Goal: Task Accomplishment & Management: Manage account settings

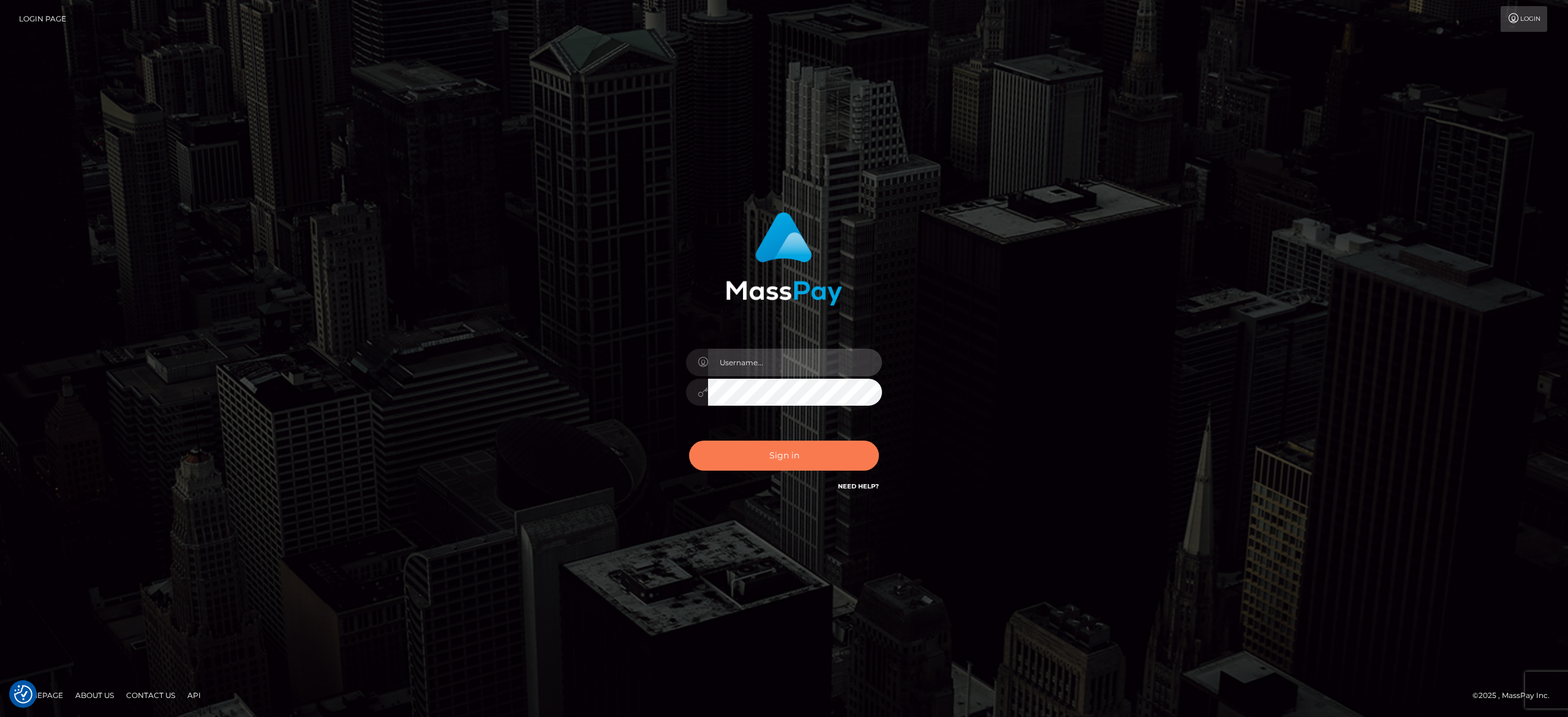
type input "[PERSON_NAME].[PERSON_NAME]"
click at [797, 458] on button "Sign in" at bounding box center [784, 455] width 190 height 30
type input "[PERSON_NAME].[PERSON_NAME]"
click at [796, 460] on button "Sign in" at bounding box center [784, 455] width 190 height 30
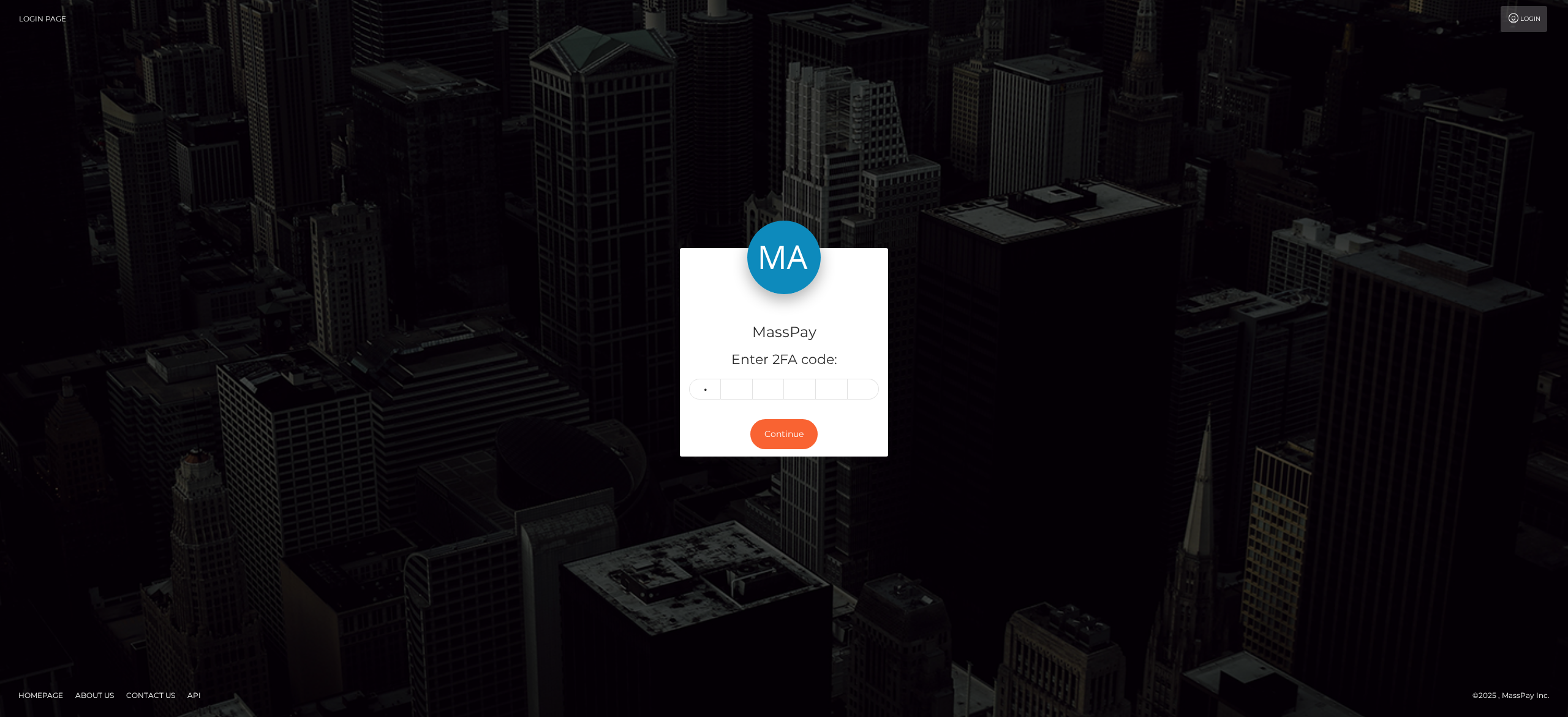
type input "3"
type input "1"
type input "2"
type input "3"
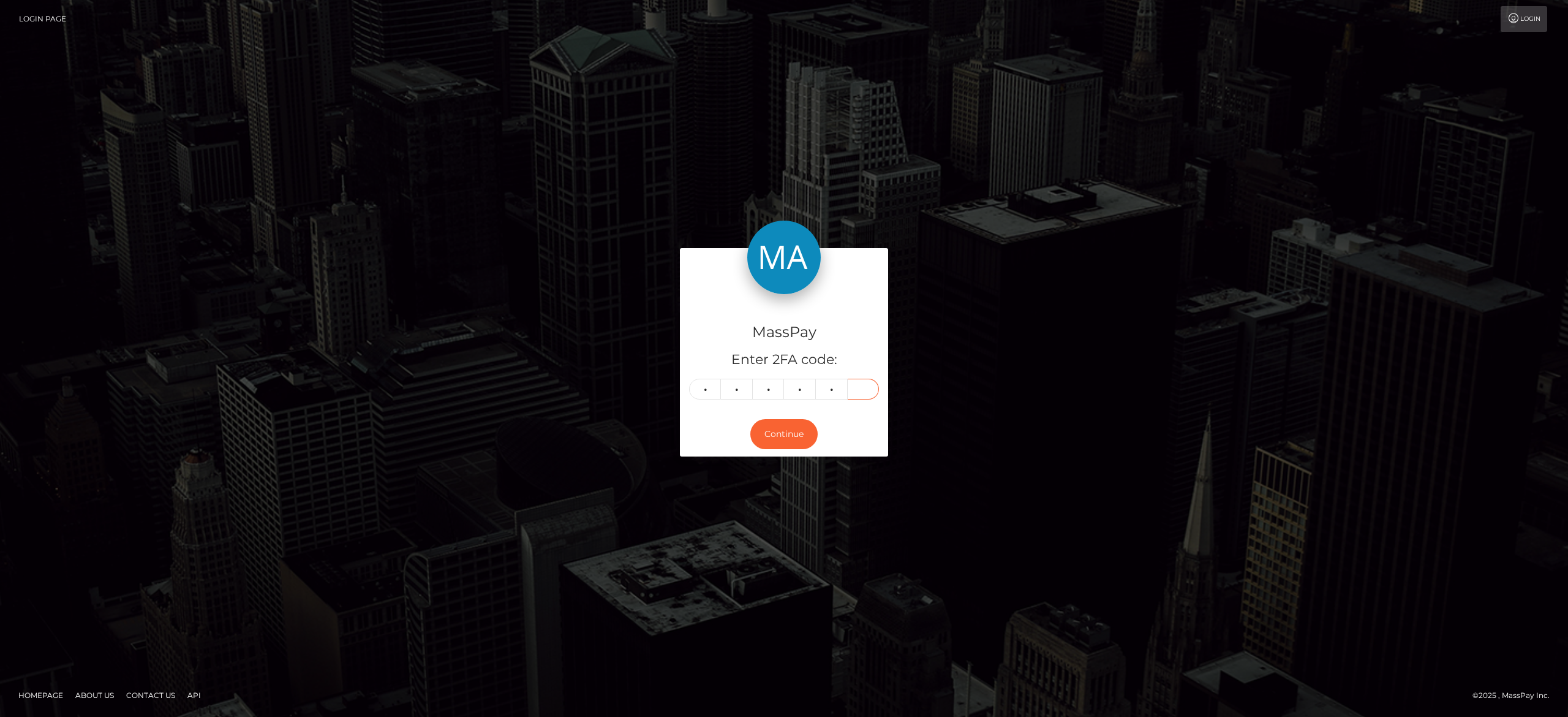
type input "0"
